Goal: Transaction & Acquisition: Purchase product/service

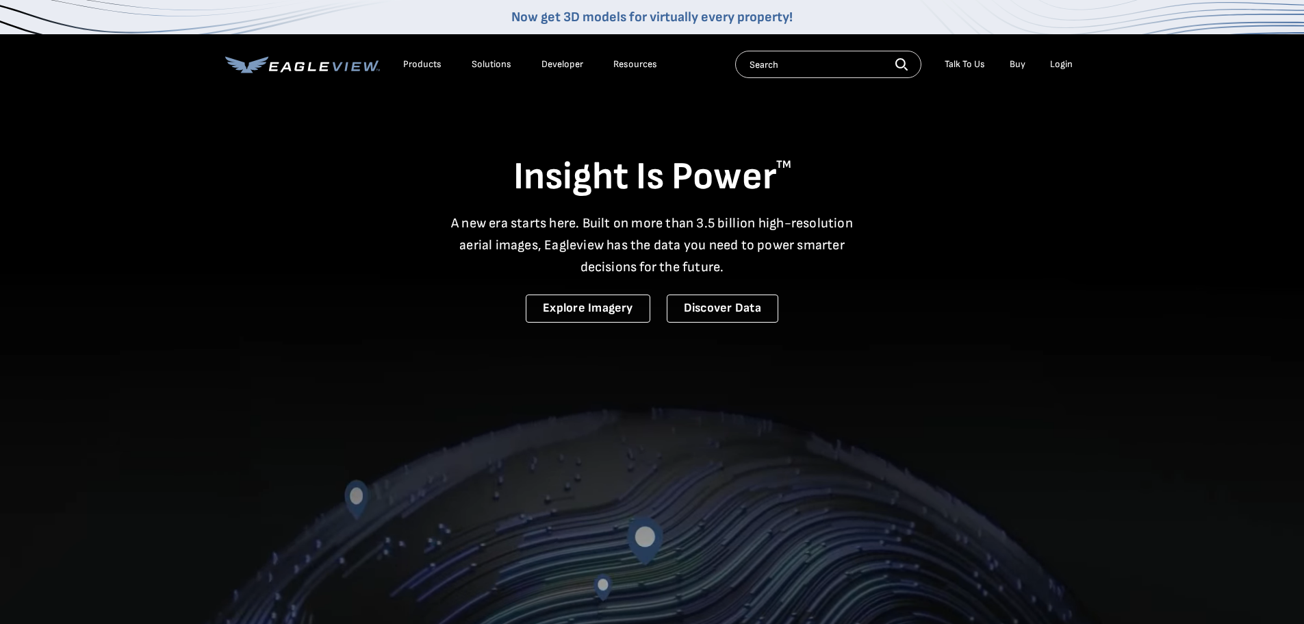
drag, startPoint x: 1058, startPoint y: 166, endPoint x: 1047, endPoint y: 132, distance: 35.7
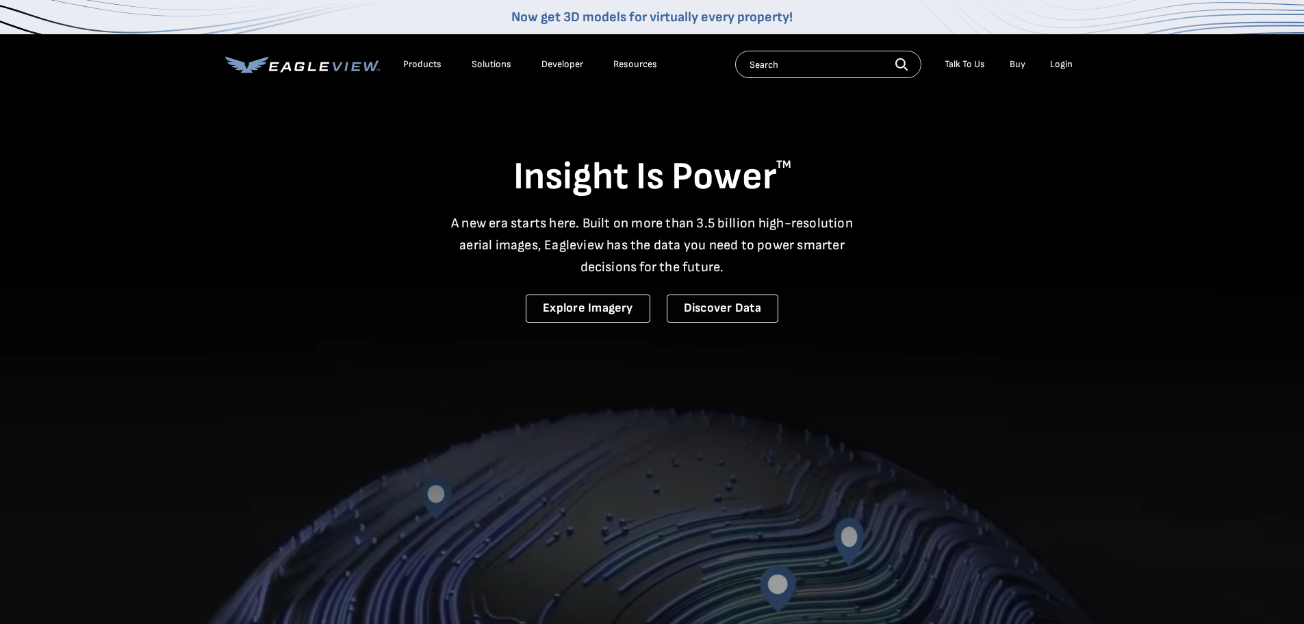
click at [1058, 166] on h1 "Insight Is Power TM" at bounding box center [652, 177] width 854 height 48
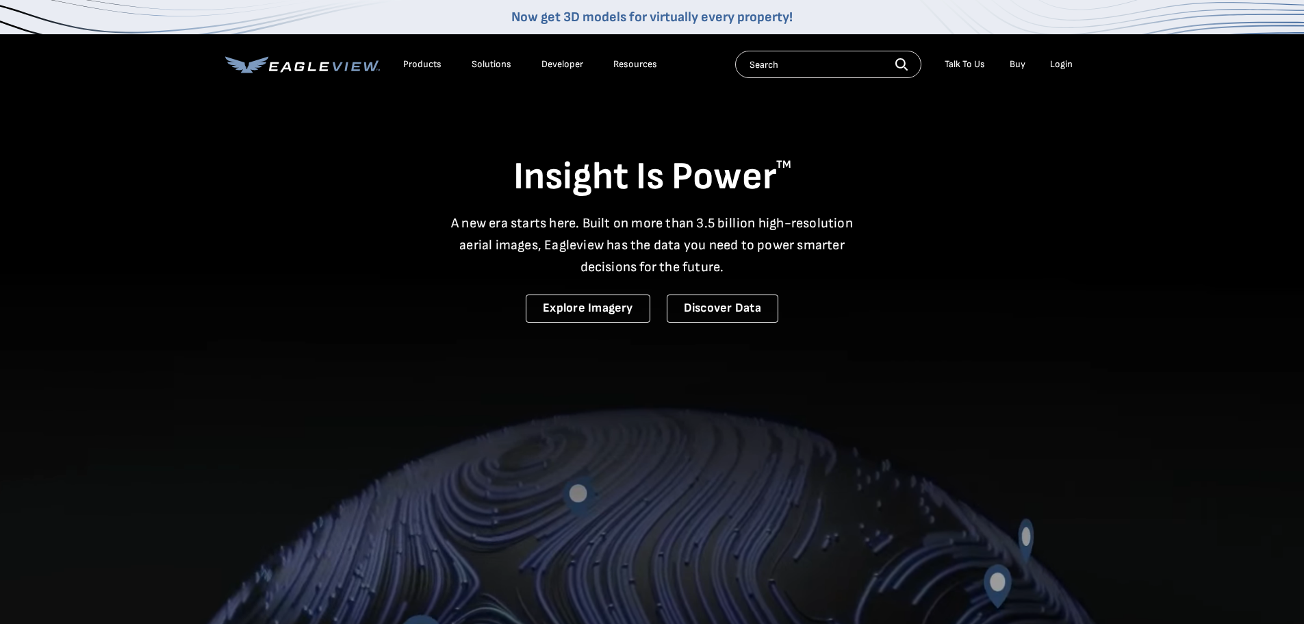
click at [1057, 55] on li "Login" at bounding box center [1061, 64] width 36 height 21
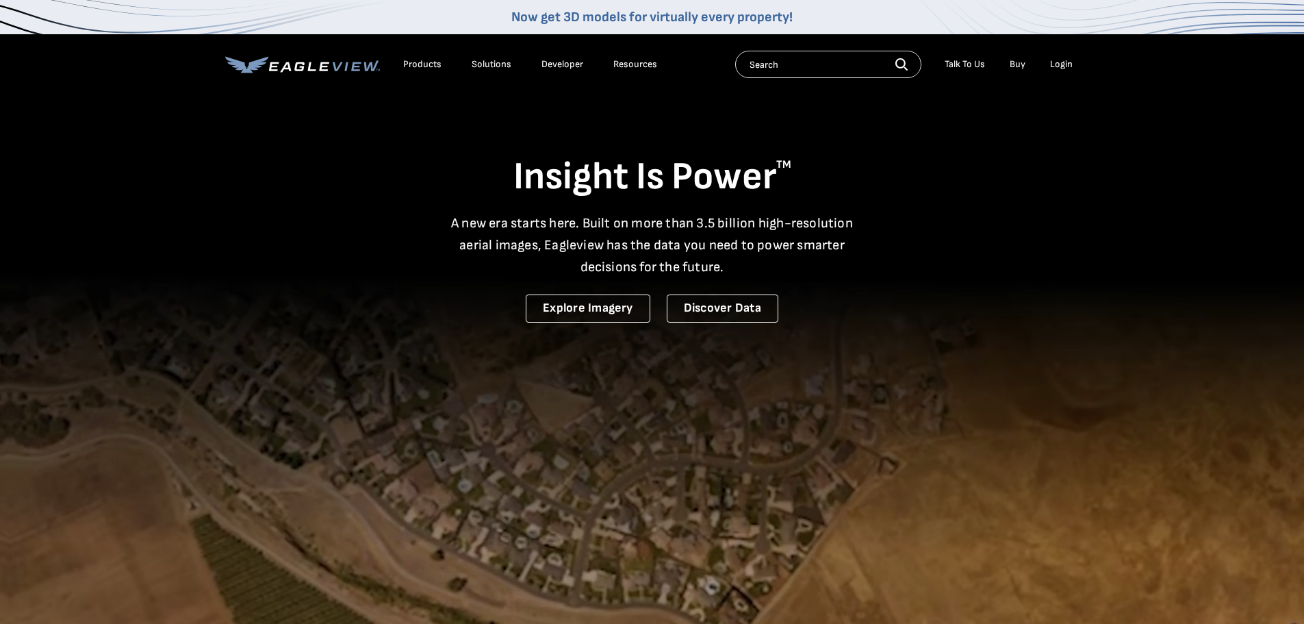
click at [1059, 62] on div "Login" at bounding box center [1061, 64] width 23 height 12
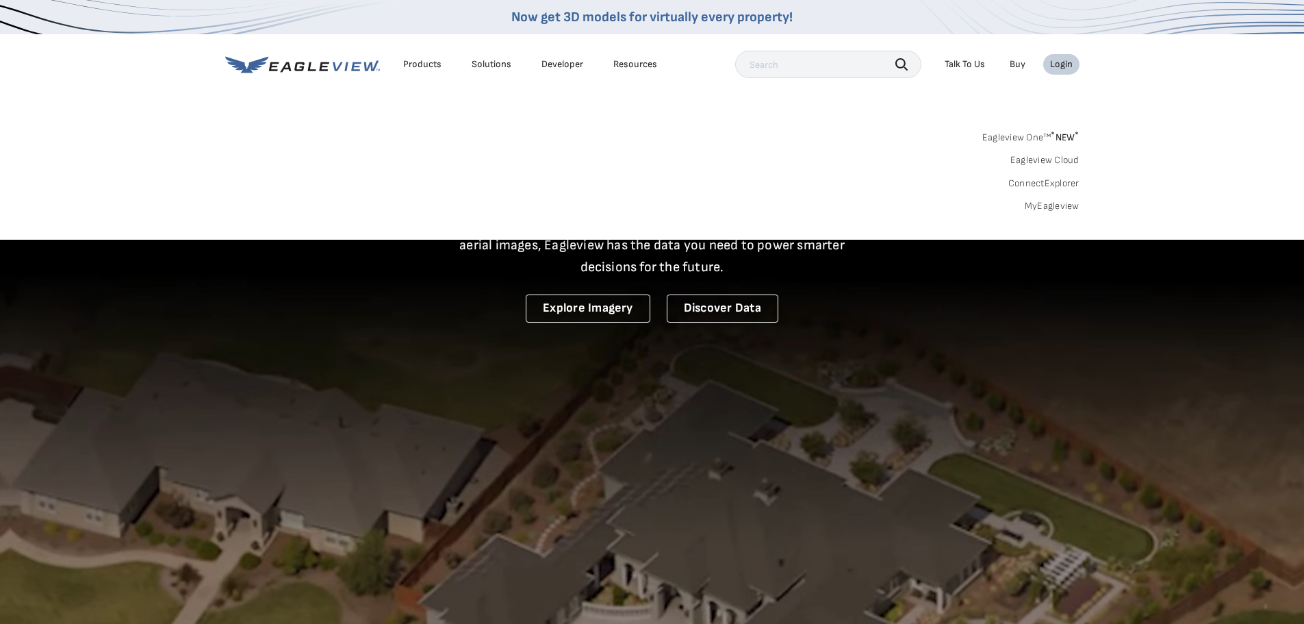
click at [1070, 62] on div "Login" at bounding box center [1061, 64] width 23 height 12
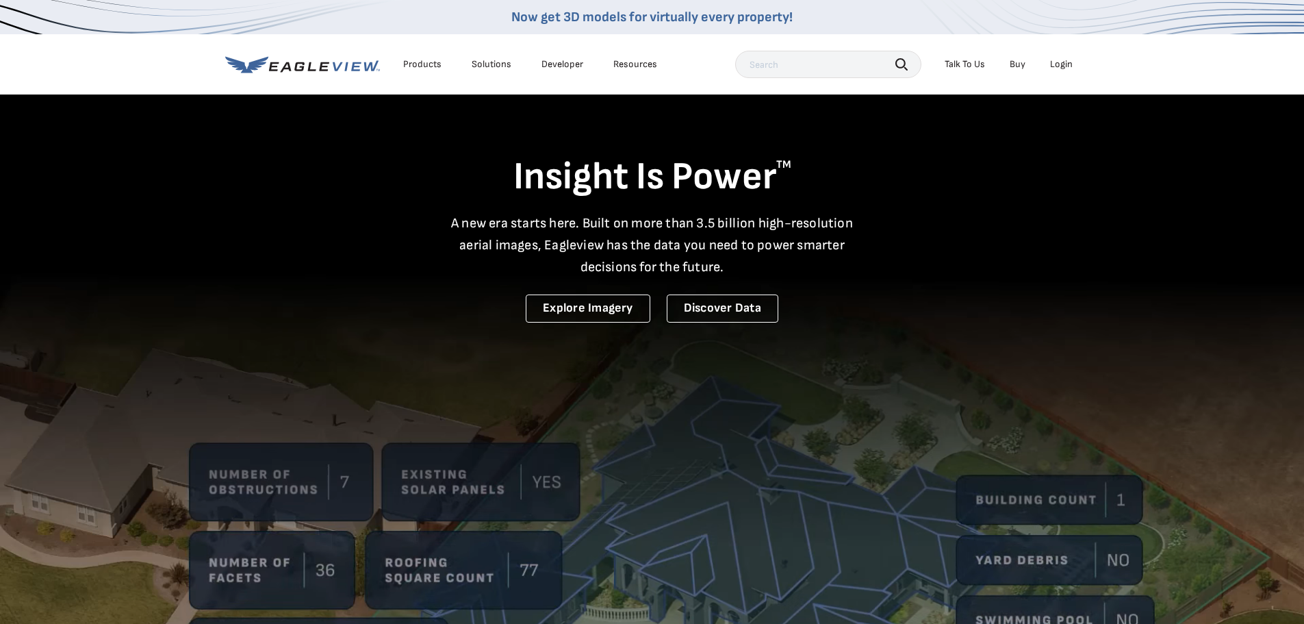
click at [1070, 64] on div "Login" at bounding box center [1061, 64] width 23 height 12
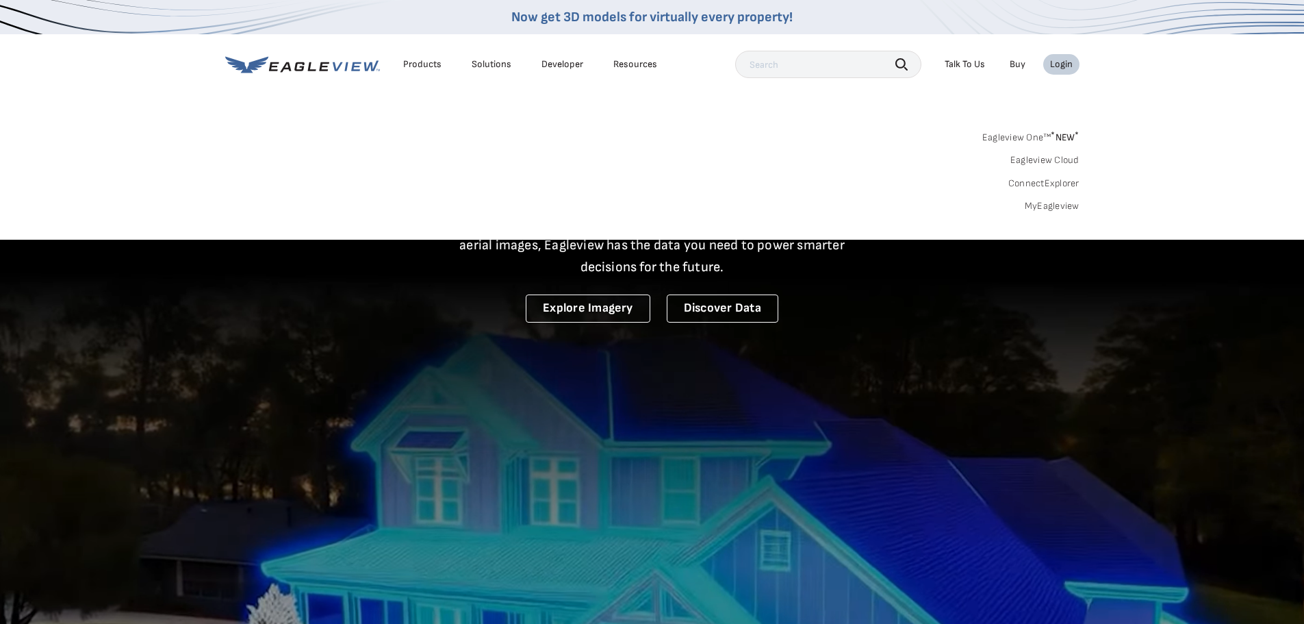
click at [1049, 207] on link "MyEagleview" at bounding box center [1052, 206] width 55 height 12
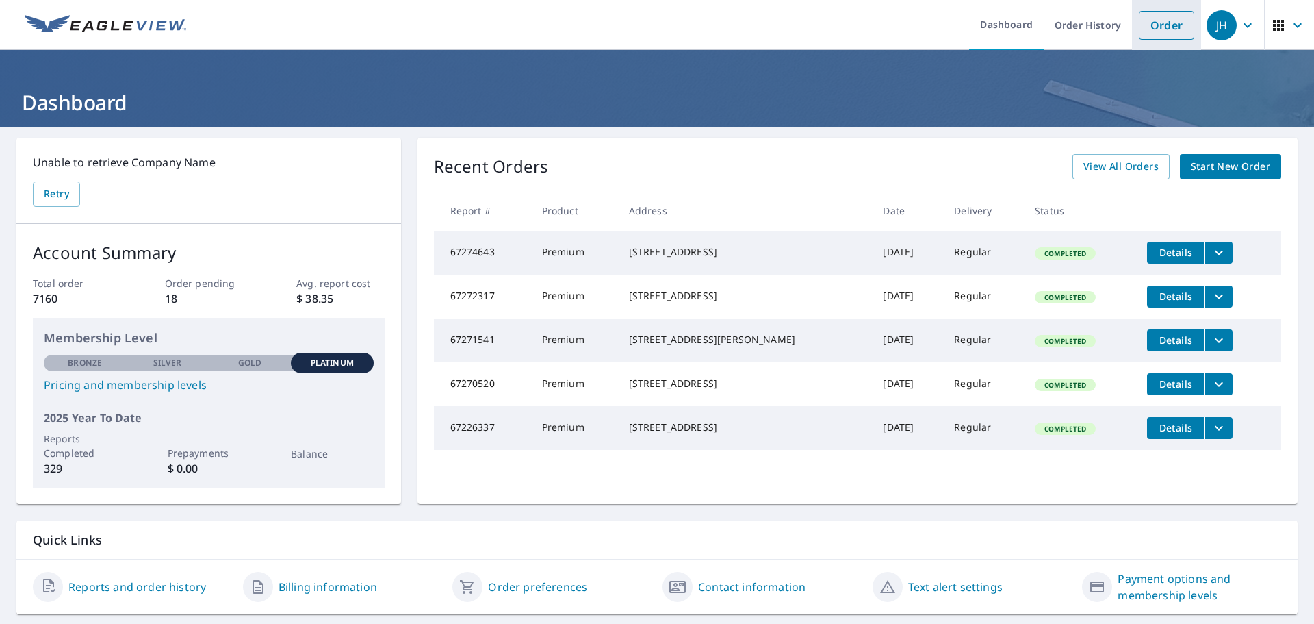
click at [1139, 23] on link "Order" at bounding box center [1166, 25] width 55 height 29
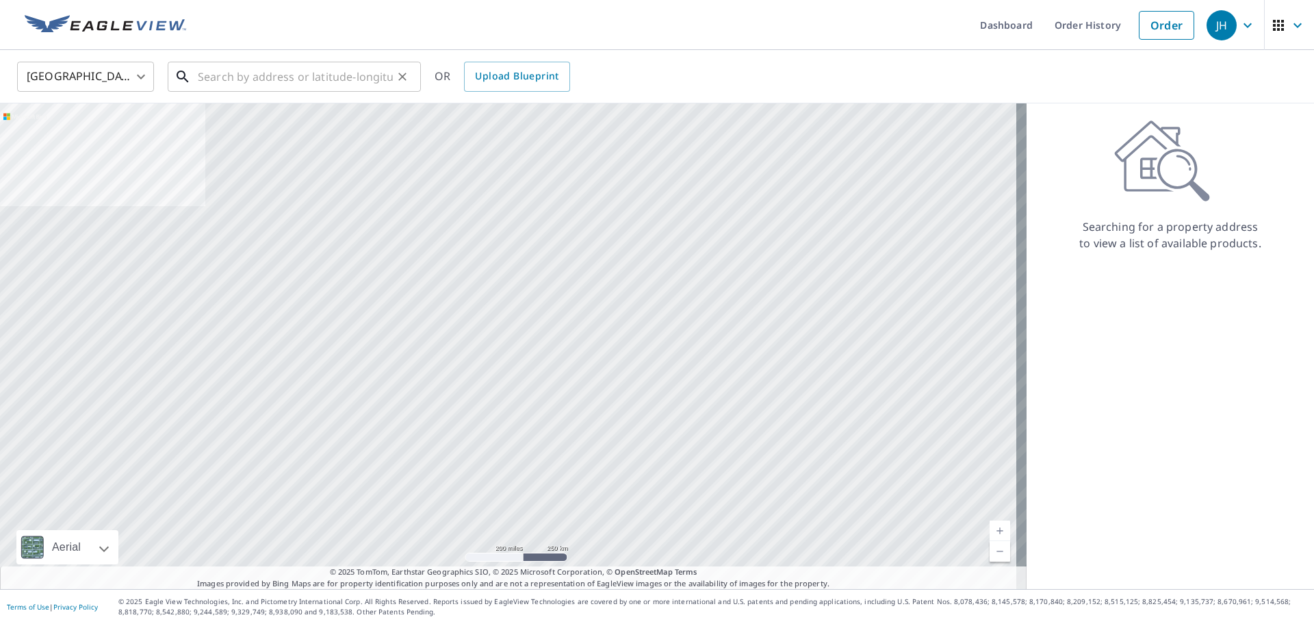
click at [244, 81] on input "text" at bounding box center [295, 77] width 195 height 38
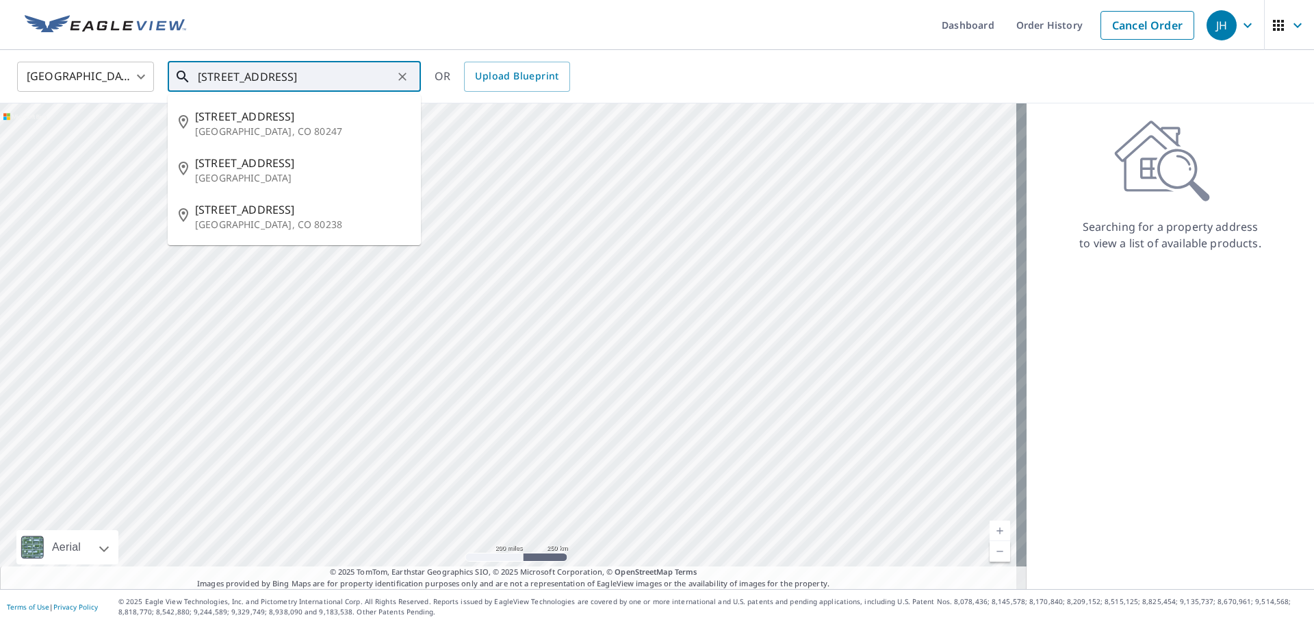
type input "1011 s valentia st unit 85, denver co"
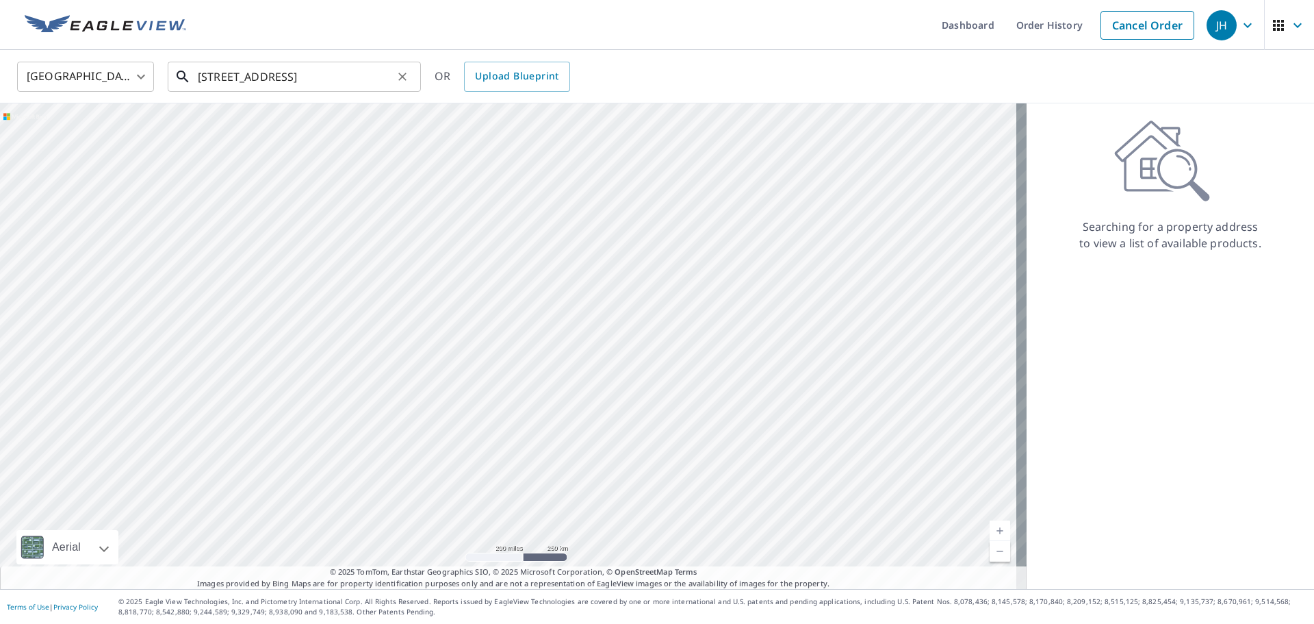
drag, startPoint x: 400, startPoint y: 83, endPoint x: 390, endPoint y: 78, distance: 11.3
click at [393, 80] on button "Clear" at bounding box center [402, 76] width 19 height 19
click at [347, 81] on input "text" at bounding box center [295, 77] width 195 height 38
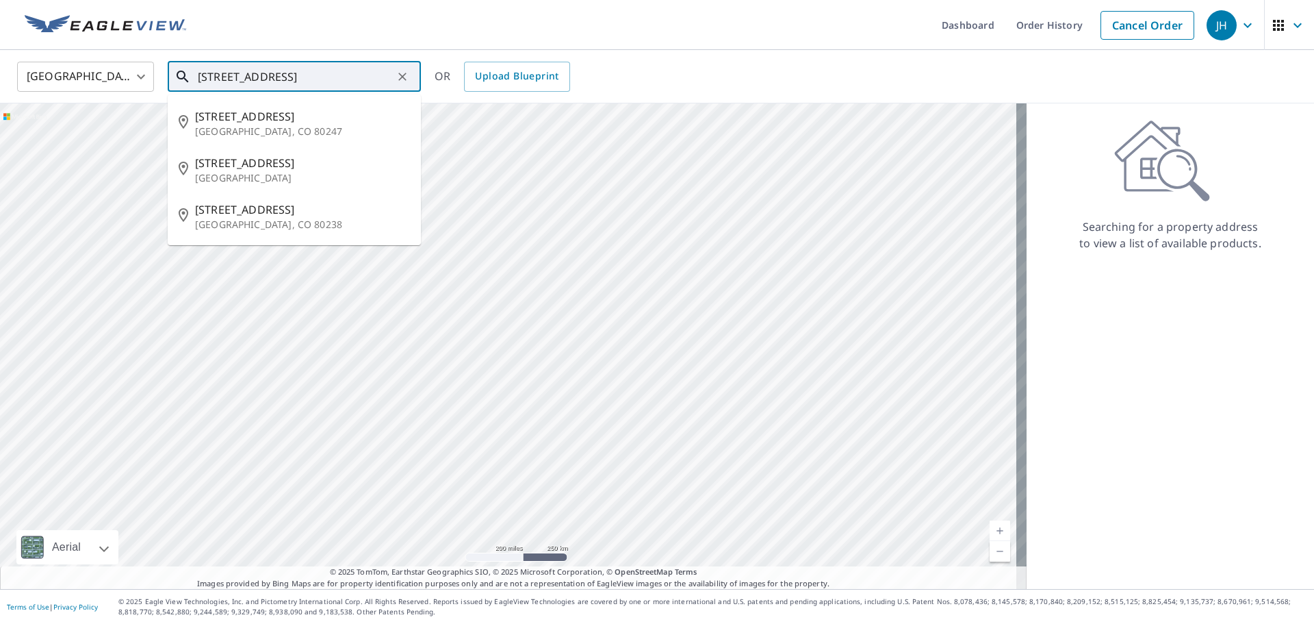
scroll to position [0, 23]
type input "1011 s valentia st unit 85 denver co 80231"
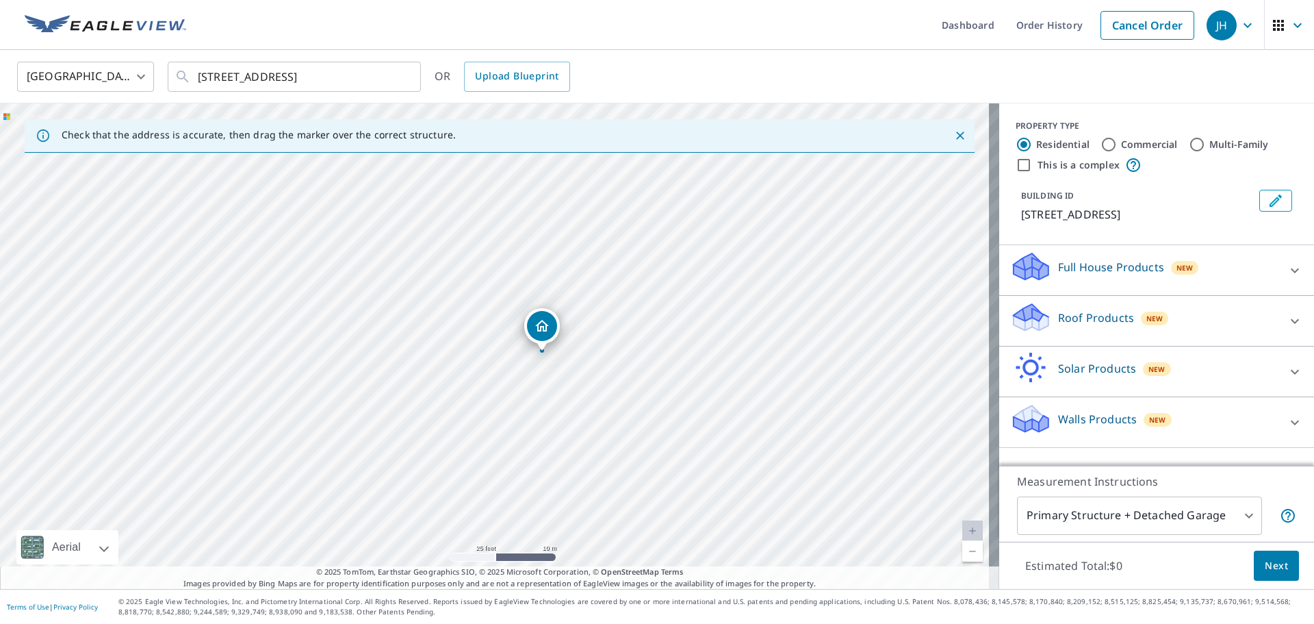
drag, startPoint x: 620, startPoint y: 454, endPoint x: 659, endPoint y: 380, distance: 83.6
click at [659, 380] on div "1011 S Valentia St Unit 85 Denver, CO 80247" at bounding box center [499, 345] width 999 height 485
drag, startPoint x: 403, startPoint y: 327, endPoint x: 1004, endPoint y: 320, distance: 601.8
click at [654, 426] on div "1011 S Valentia St Unit 85 Denver, CO 80247" at bounding box center [499, 345] width 999 height 485
click at [1257, 340] on div "Roof Products New" at bounding box center [1144, 320] width 268 height 39
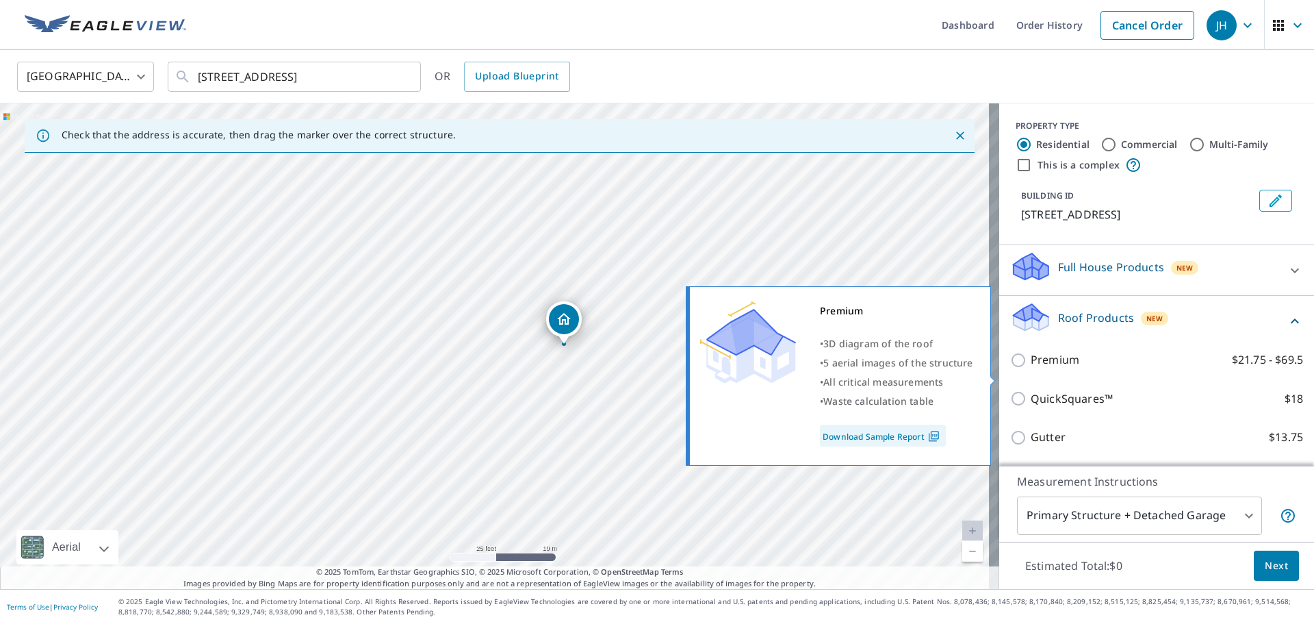
click at [1036, 368] on p "Premium" at bounding box center [1055, 359] width 49 height 17
click at [1031, 368] on input "Premium $21.75 - $69.5" at bounding box center [1020, 360] width 21 height 16
checkbox input "true"
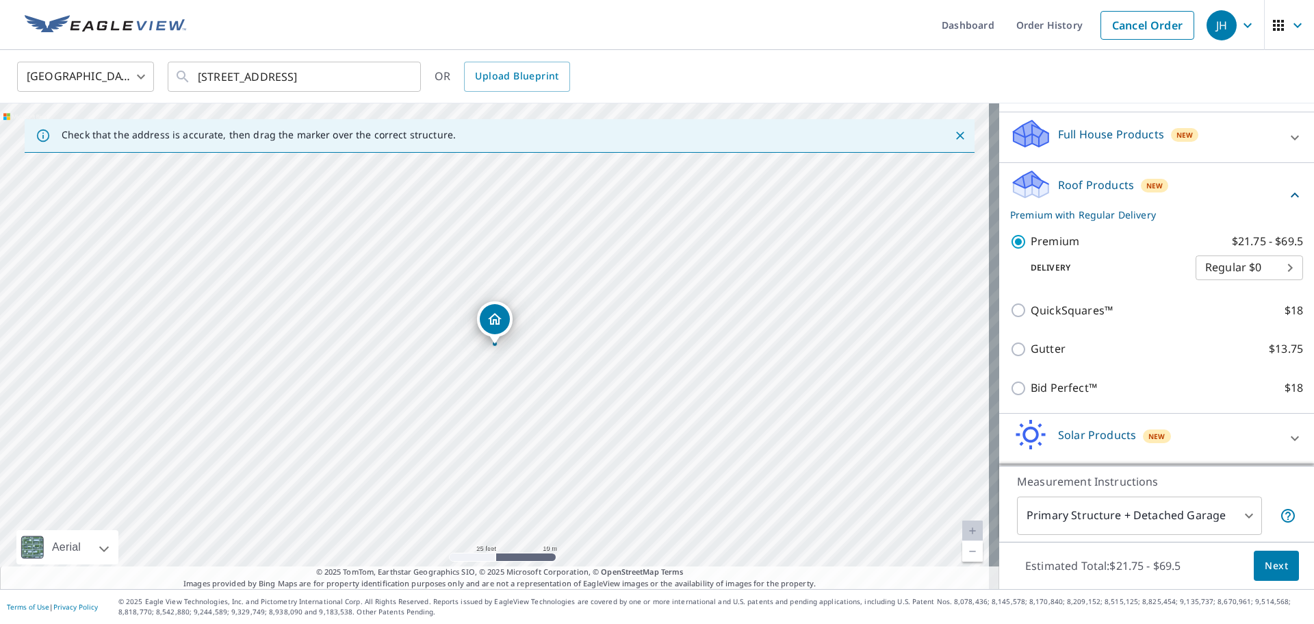
scroll to position [137, 0]
click at [1262, 285] on body "JH JH Dashboard Order History Cancel Order JH United States US ​ 1011 s valenti…" at bounding box center [657, 312] width 1314 height 624
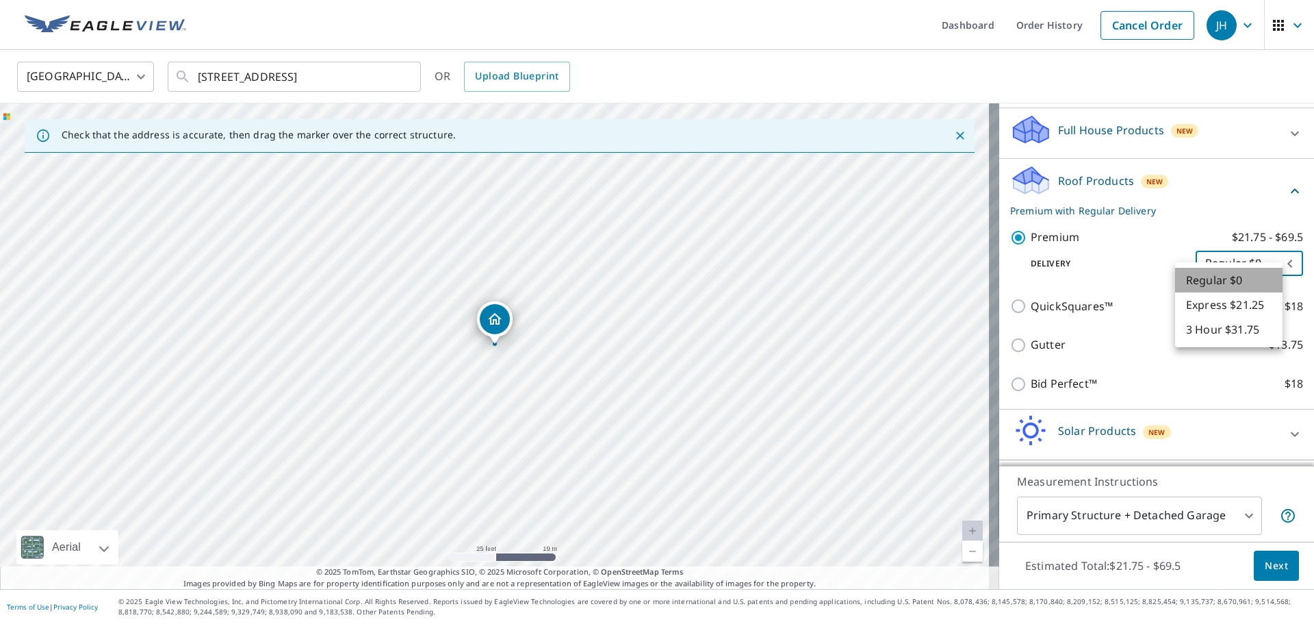
click at [1260, 277] on li "Regular $0" at bounding box center [1228, 280] width 107 height 25
click at [1276, 571] on span "Next" at bounding box center [1276, 565] width 23 height 17
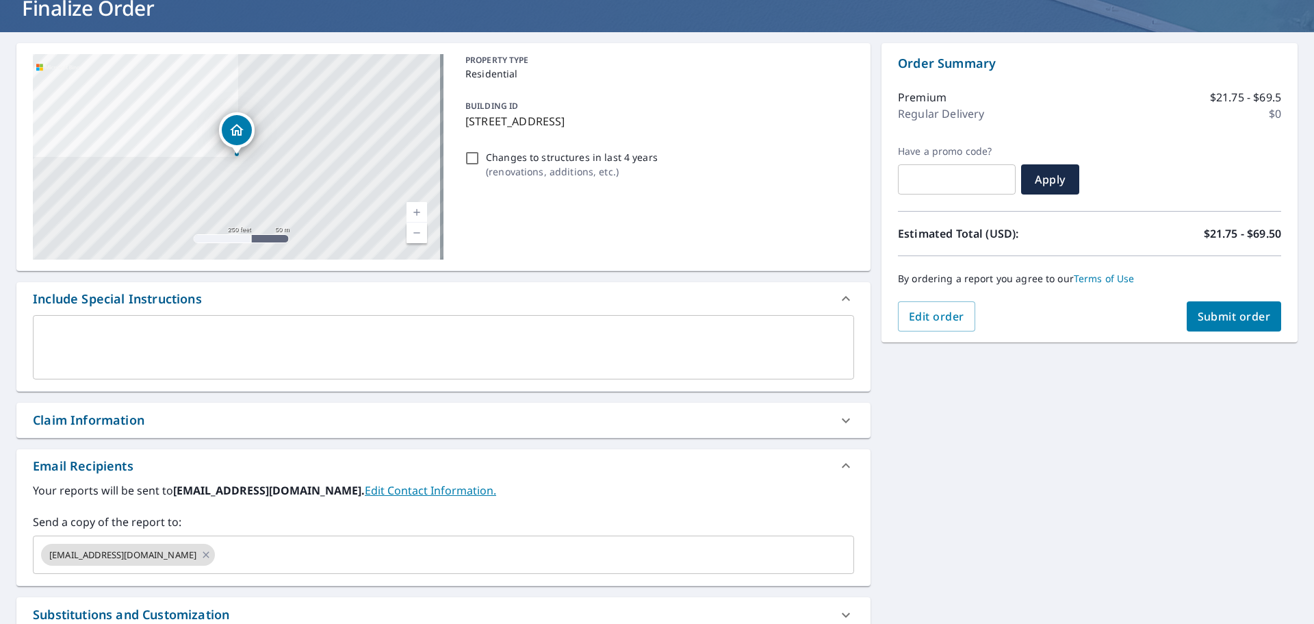
scroll to position [137, 0]
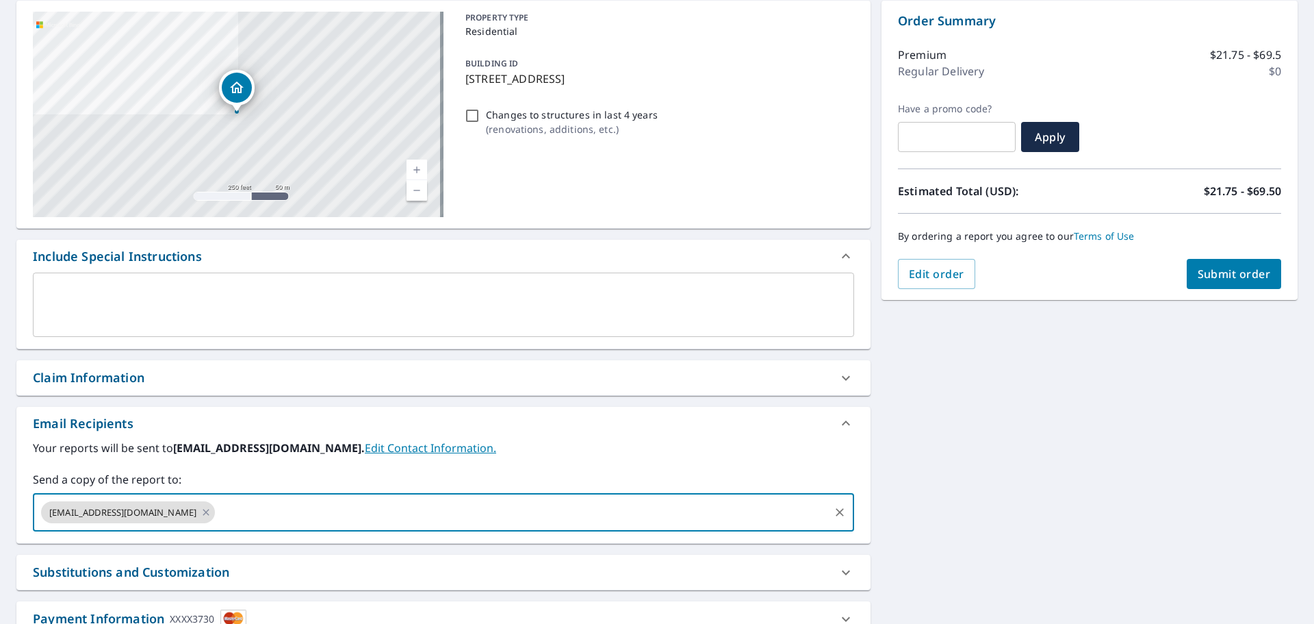
click at [217, 520] on input "text" at bounding box center [522, 512] width 611 height 26
type input "kleibrock@coredoes.com"
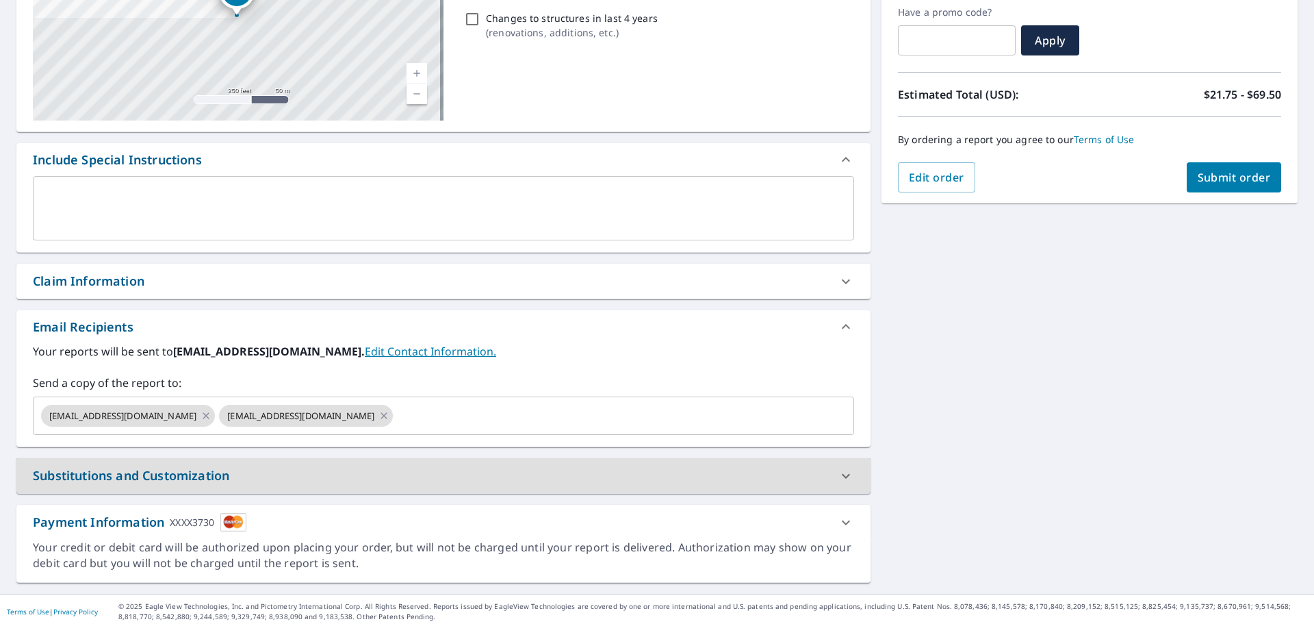
scroll to position [238, 0]
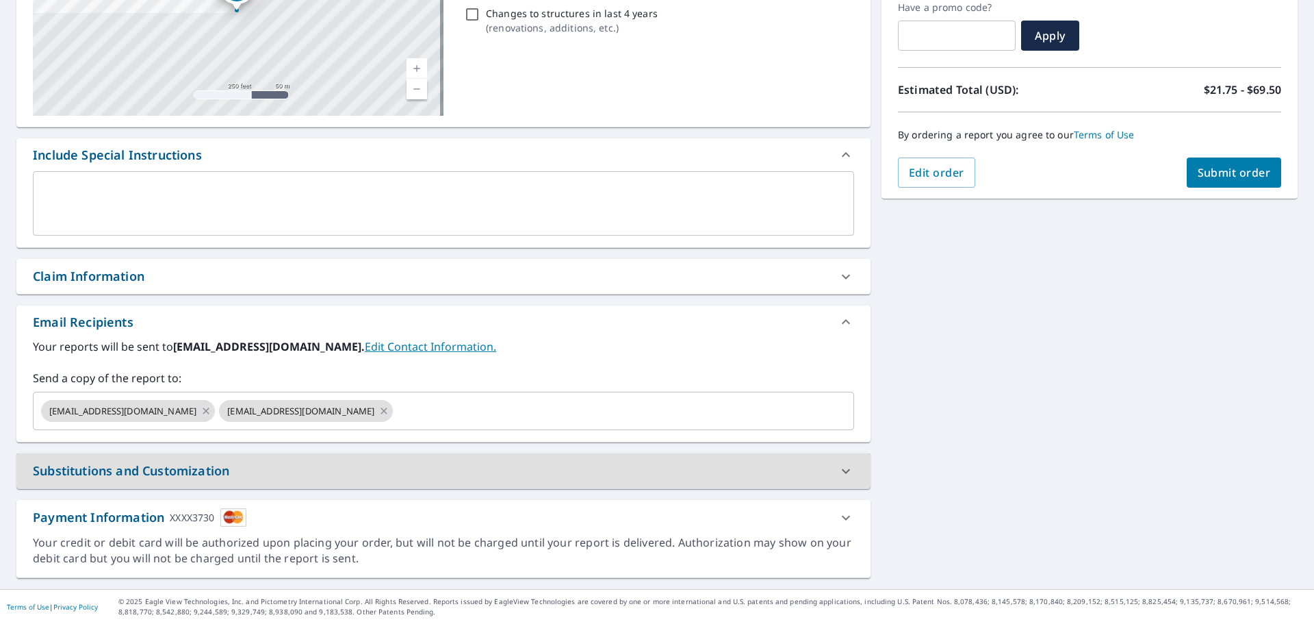
click at [324, 273] on div "Claim Information" at bounding box center [431, 276] width 797 height 18
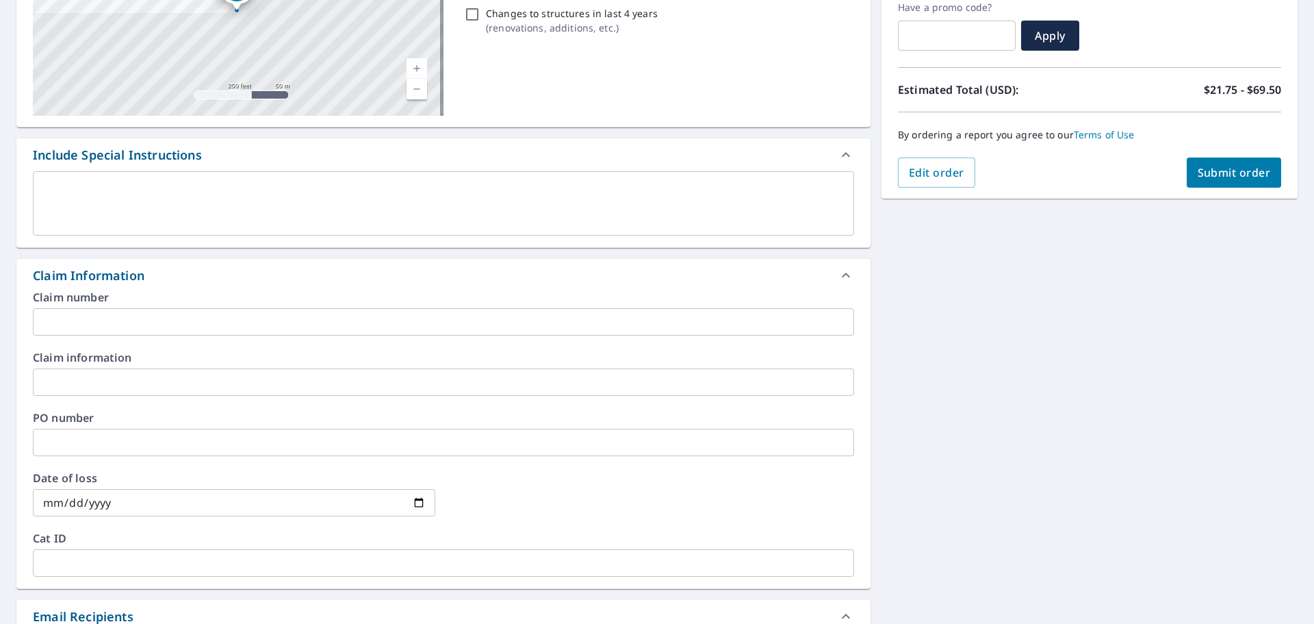
click at [139, 317] on input "text" at bounding box center [443, 321] width 821 height 27
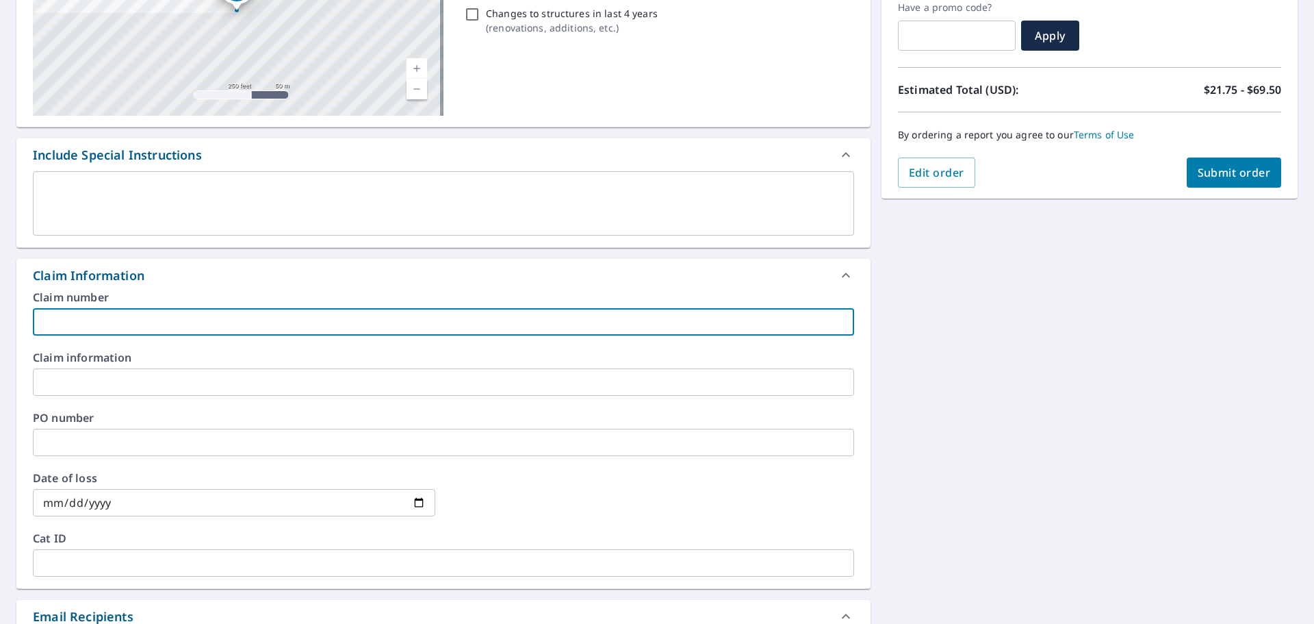
click at [238, 316] on input "text" at bounding box center [443, 321] width 821 height 27
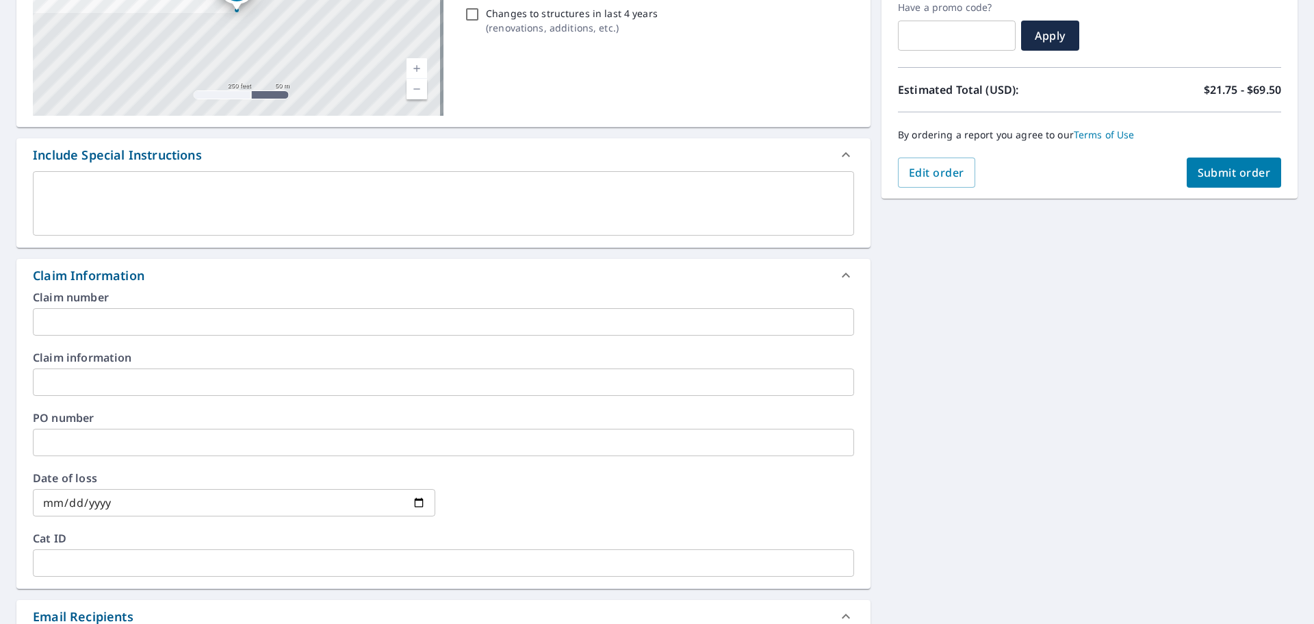
click at [975, 415] on div "1011 S Valentia St Unit 85 Denver, CO 80247 Aerial Road A standard road map Aer…" at bounding box center [657, 385] width 1314 height 995
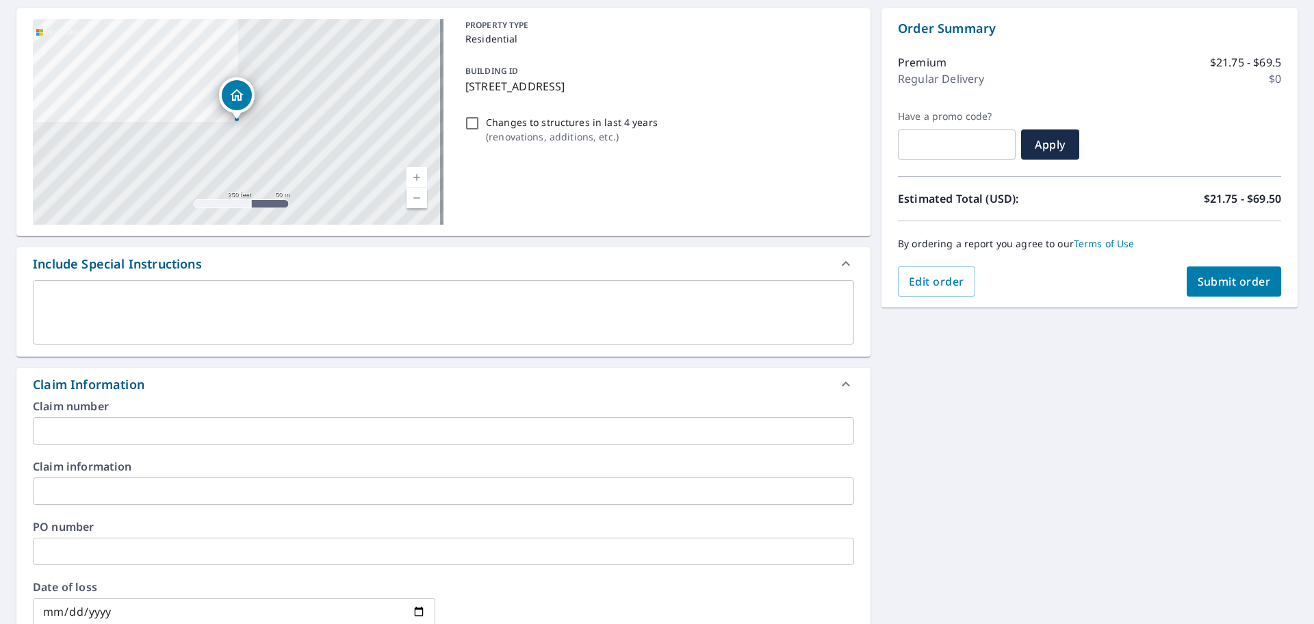
scroll to position [33, 0]
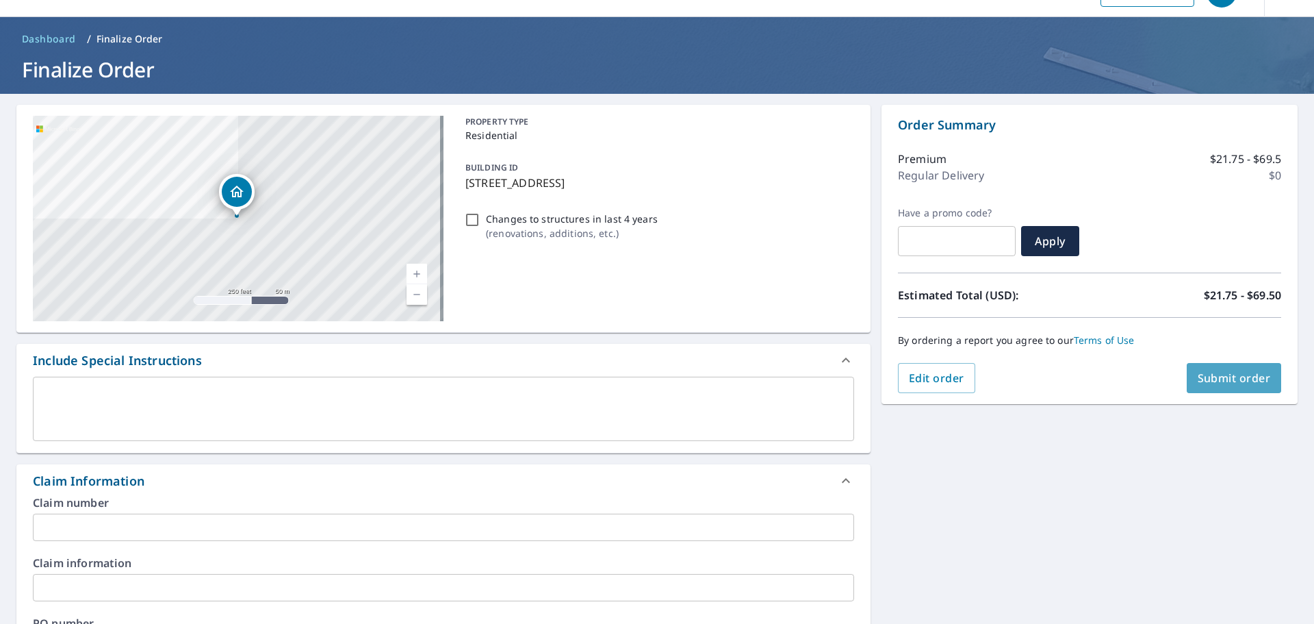
click at [1230, 380] on span "Submit order" at bounding box center [1234, 377] width 73 height 15
checkbox input "true"
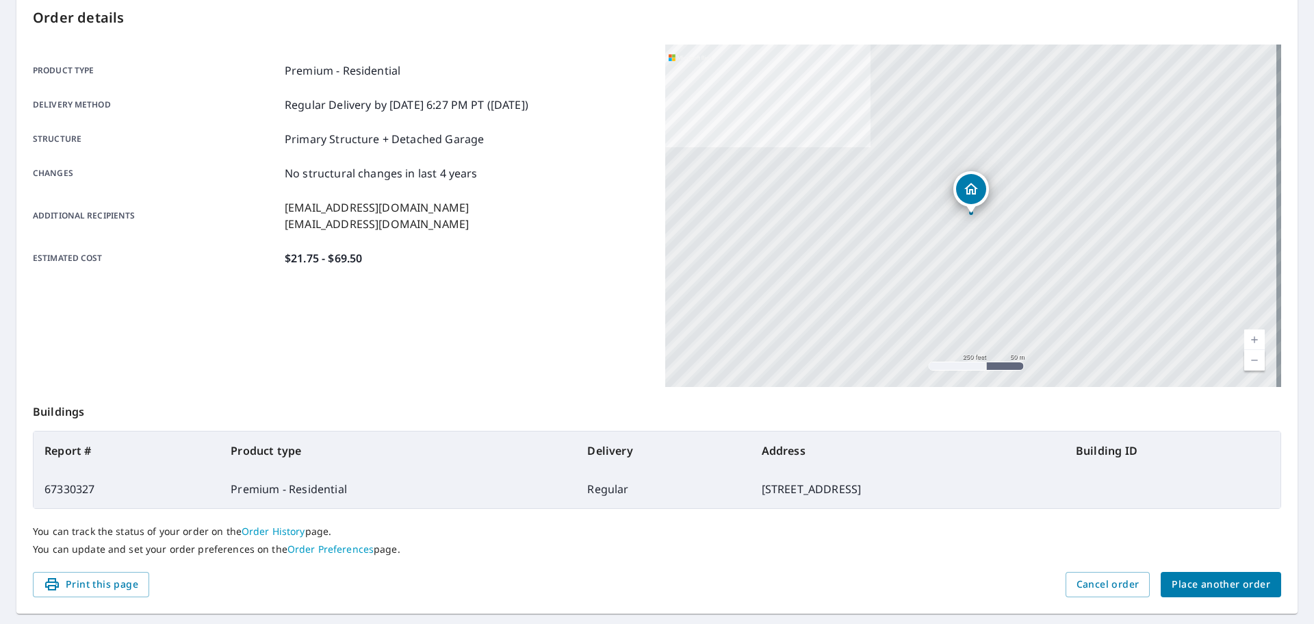
scroll to position [182, 0]
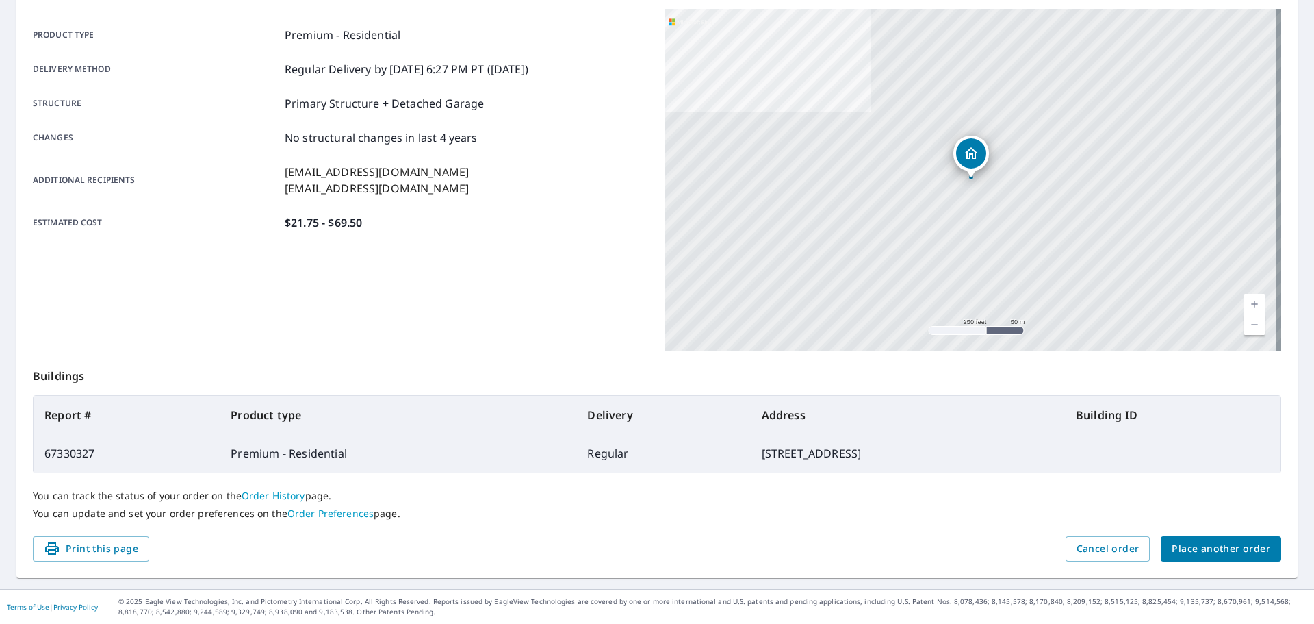
click at [1206, 550] on span "Place another order" at bounding box center [1221, 548] width 99 height 17
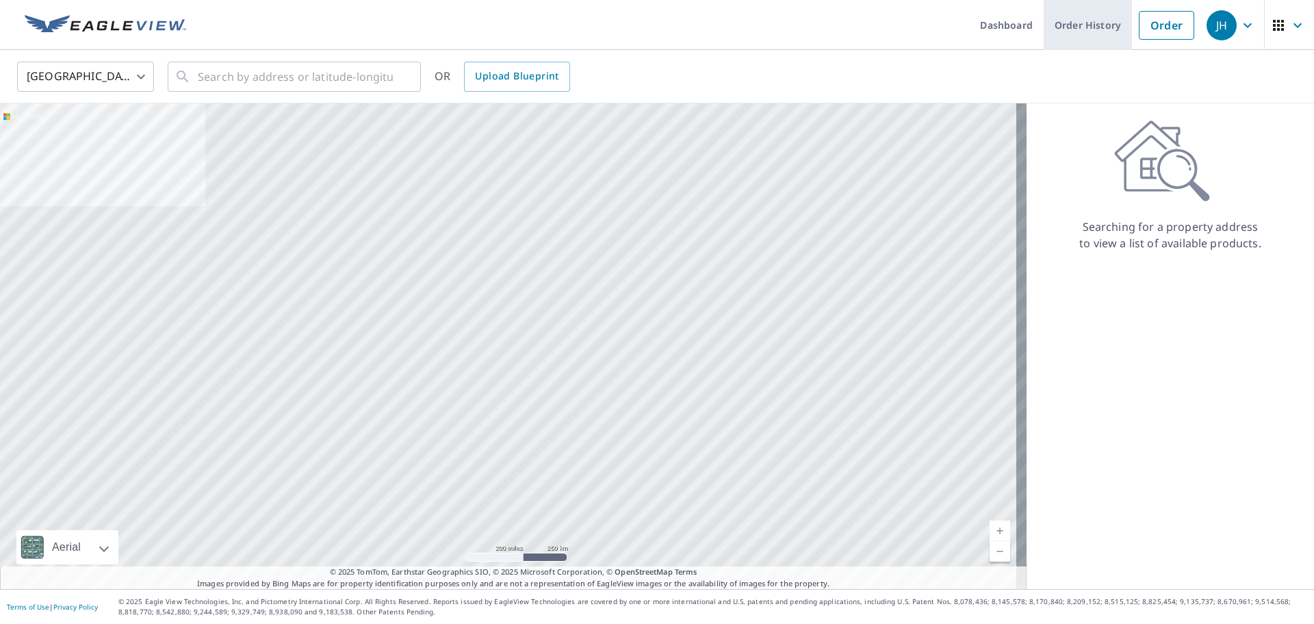
click at [1084, 36] on link "Order History" at bounding box center [1088, 25] width 88 height 50
